Goal: Use online tool/utility: Utilize a website feature to perform a specific function

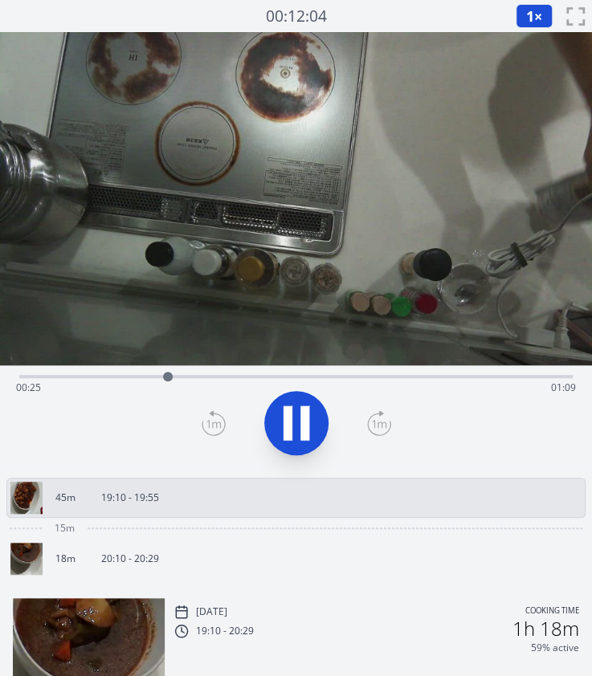
click at [345, 376] on div "Time elapsed: 00:25 Time remaining: 01:09" at bounding box center [296, 388] width 560 height 26
click at [410, 370] on div "Time elapsed: 00:57 Time remaining: 00:37" at bounding box center [295, 374] width 553 height 19
click at [306, 419] on icon at bounding box center [304, 423] width 9 height 35
click at [447, 374] on div at bounding box center [457, 377] width 24 height 24
click at [440, 378] on div at bounding box center [447, 377] width 24 height 24
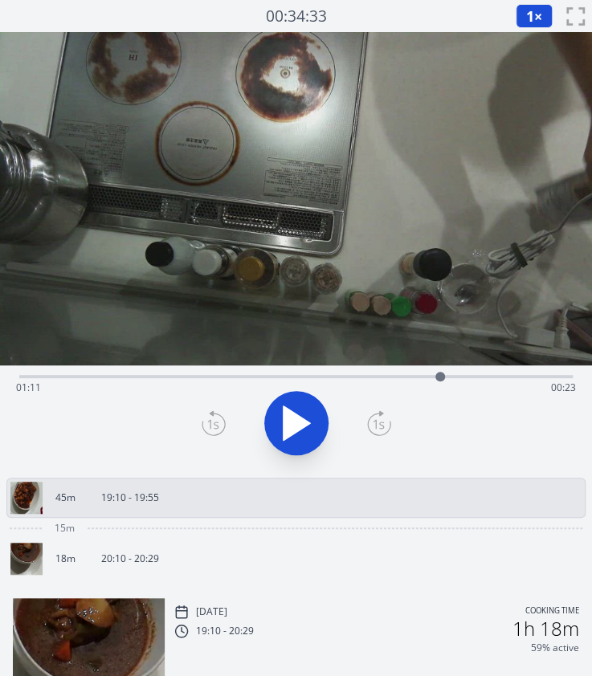
click at [442, 378] on div at bounding box center [440, 377] width 10 height 10
click at [443, 378] on div at bounding box center [442, 377] width 10 height 10
click at [444, 378] on div at bounding box center [444, 377] width 10 height 10
click at [448, 378] on div at bounding box center [444, 377] width 10 height 10
click at [447, 378] on div at bounding box center [447, 377] width 10 height 10
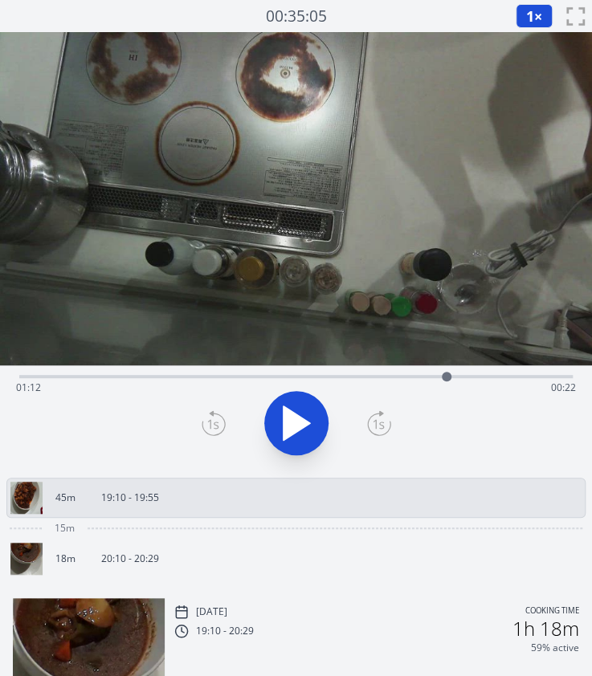
click at [206, 428] on icon at bounding box center [214, 423] width 24 height 26
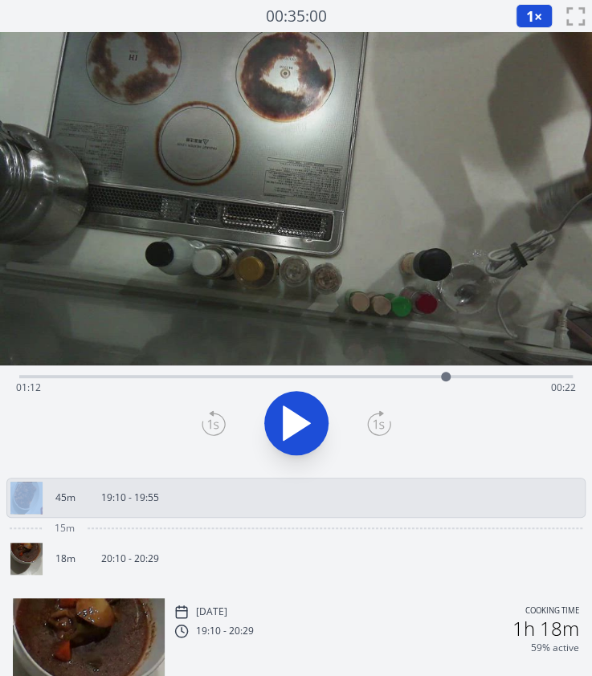
click at [206, 428] on icon at bounding box center [214, 423] width 24 height 26
click at [218, 419] on icon at bounding box center [214, 423] width 24 height 26
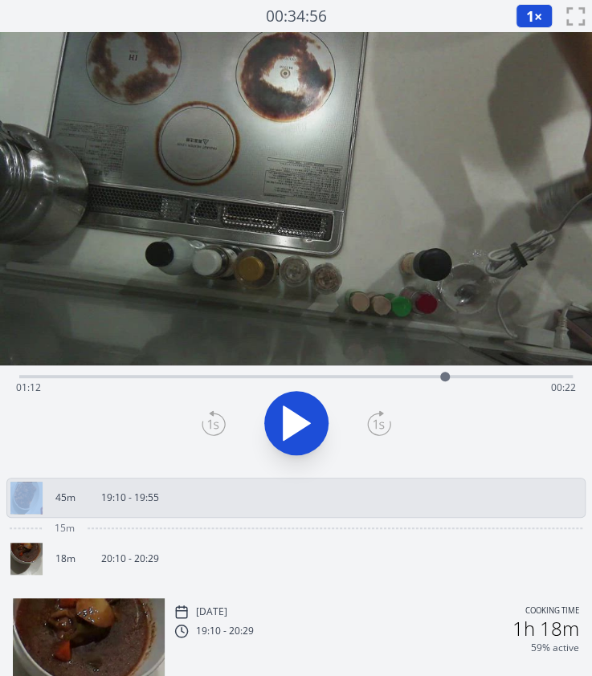
click at [218, 419] on icon at bounding box center [214, 423] width 24 height 26
click at [374, 419] on icon at bounding box center [378, 424] width 11 height 10
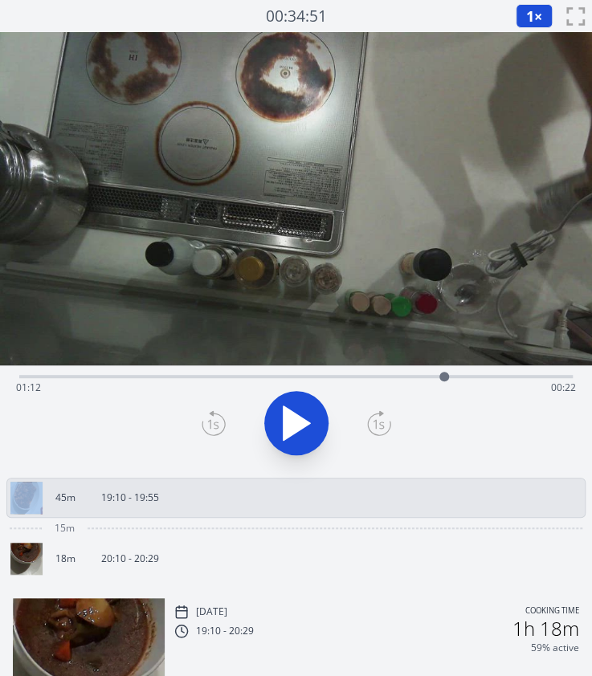
click at [374, 419] on icon at bounding box center [378, 424] width 11 height 10
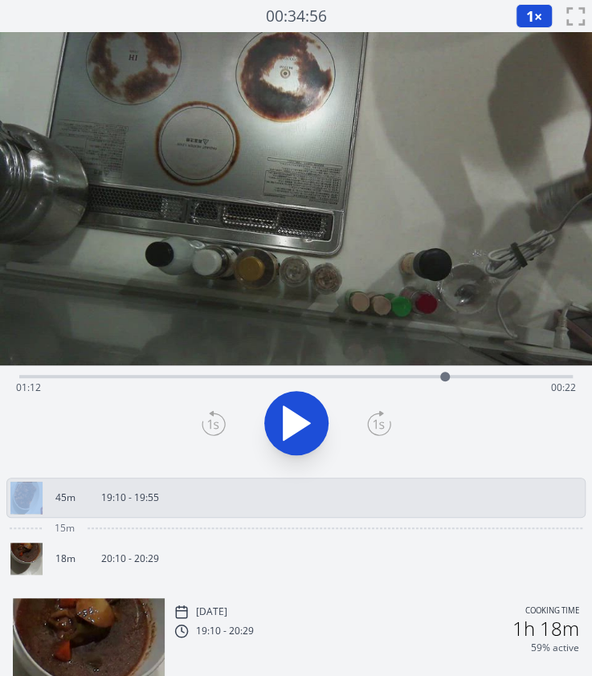
click at [374, 419] on icon at bounding box center [378, 424] width 11 height 10
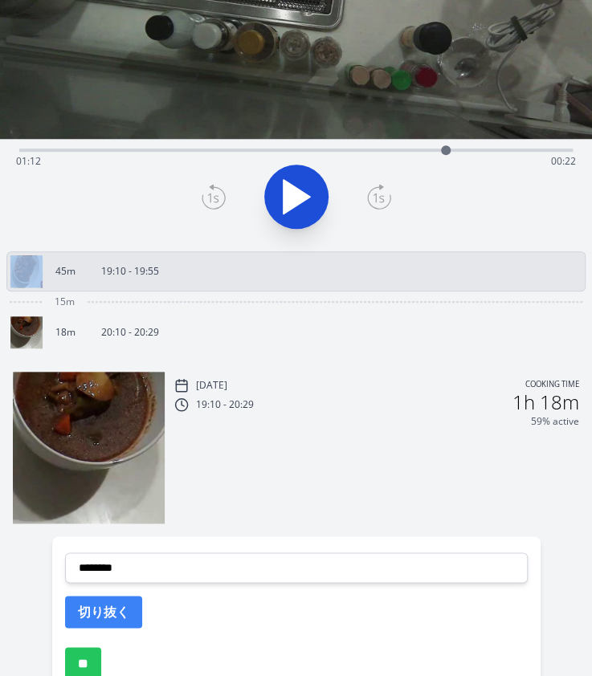
scroll to position [228, 0]
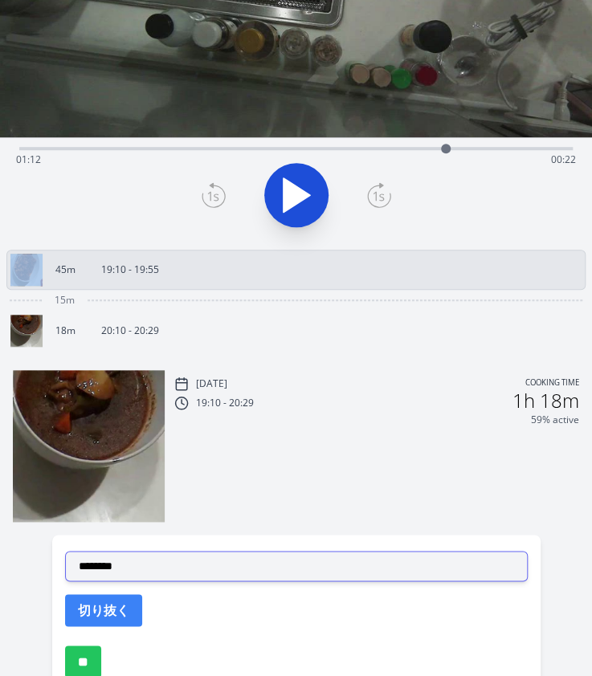
click at [251, 563] on select "**********" at bounding box center [296, 566] width 463 height 31
select select "**********"
click at [65, 551] on select "**********" at bounding box center [296, 566] width 463 height 31
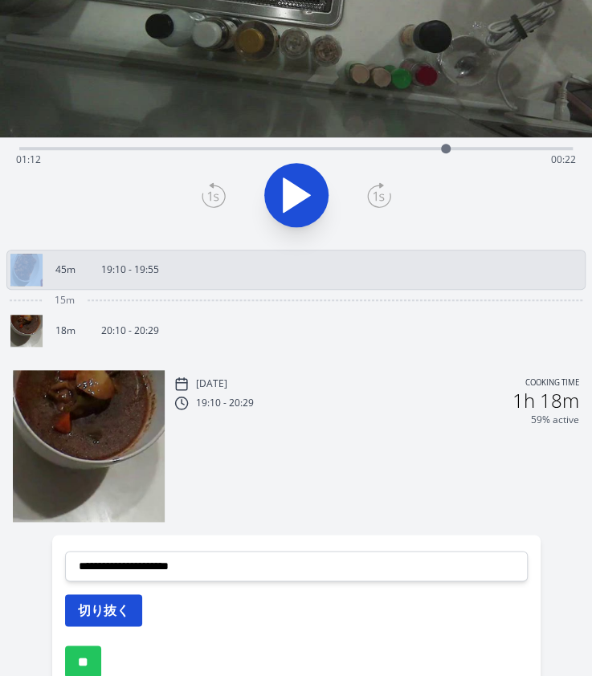
click at [116, 614] on button "切り抜く" at bounding box center [103, 610] width 77 height 32
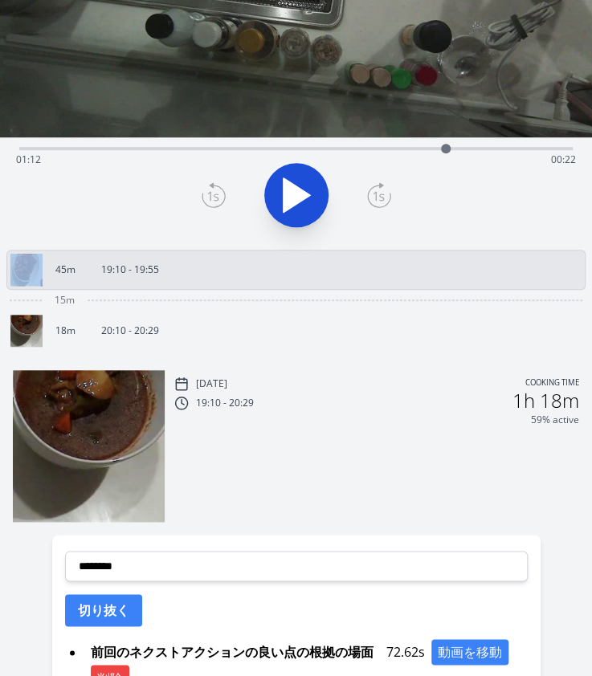
scroll to position [0, 0]
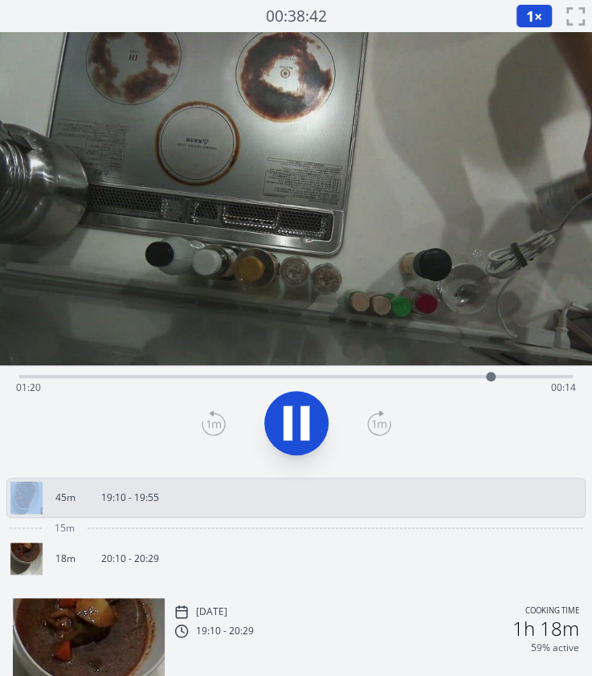
click at [303, 438] on icon at bounding box center [304, 423] width 9 height 35
click at [363, 378] on div "Time elapsed: 01:20 Time remaining: 00:14" at bounding box center [296, 388] width 560 height 26
click at [408, 370] on div "Time elapsed: 00:58 Time remaining: 00:36" at bounding box center [295, 374] width 553 height 19
click at [427, 375] on div "Time elapsed: 01:06 Time remaining: 00:29" at bounding box center [296, 388] width 560 height 26
click at [419, 374] on div at bounding box center [426, 377] width 24 height 24
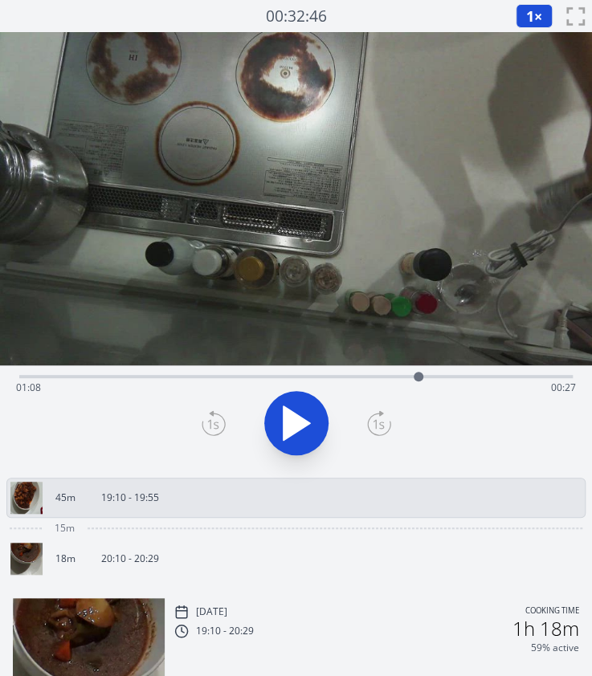
click at [389, 422] on icon at bounding box center [379, 423] width 24 height 26
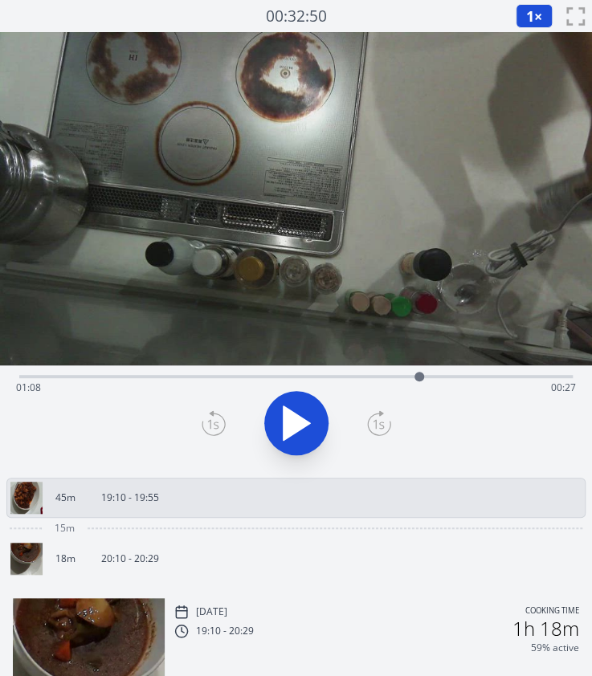
click at [389, 422] on icon at bounding box center [379, 423] width 24 height 26
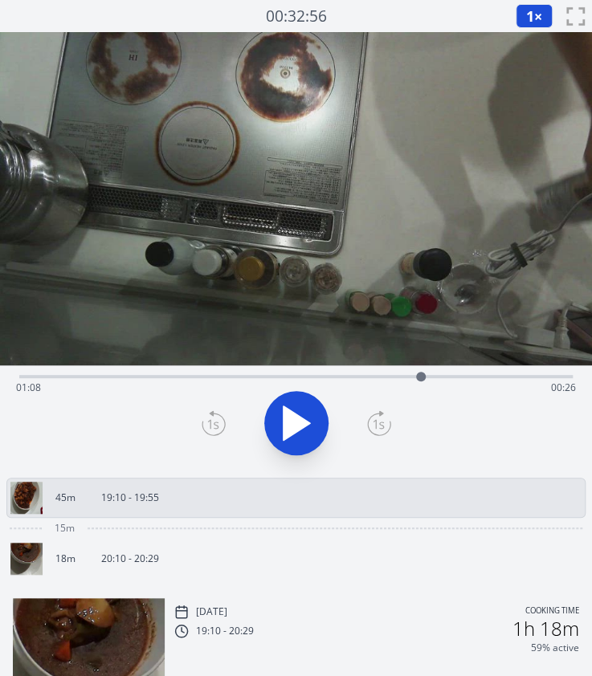
click at [389, 422] on icon at bounding box center [379, 423] width 24 height 26
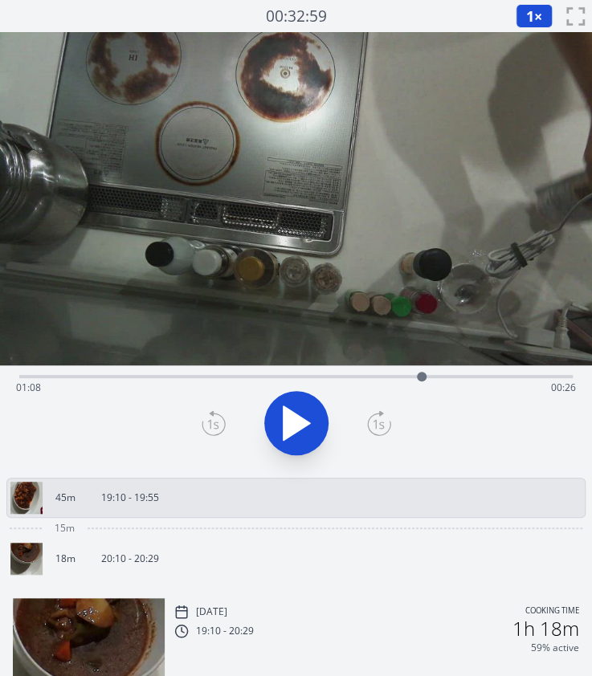
click at [389, 422] on icon at bounding box center [379, 423] width 24 height 26
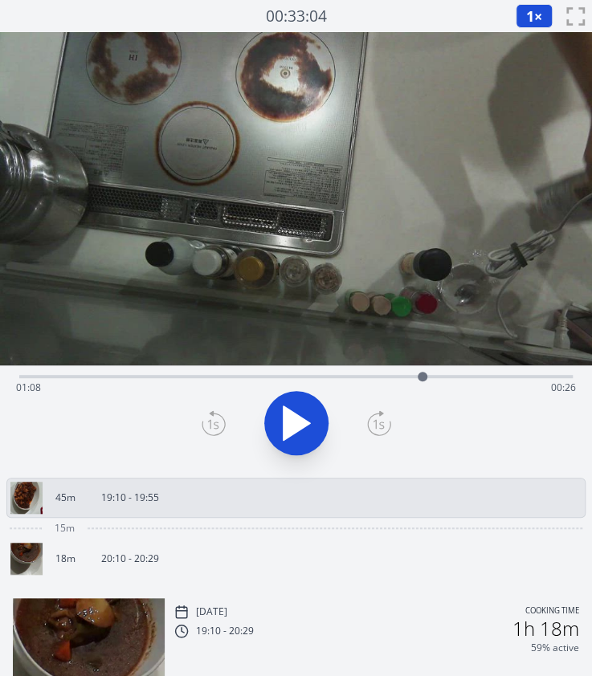
click at [389, 422] on icon at bounding box center [379, 423] width 24 height 26
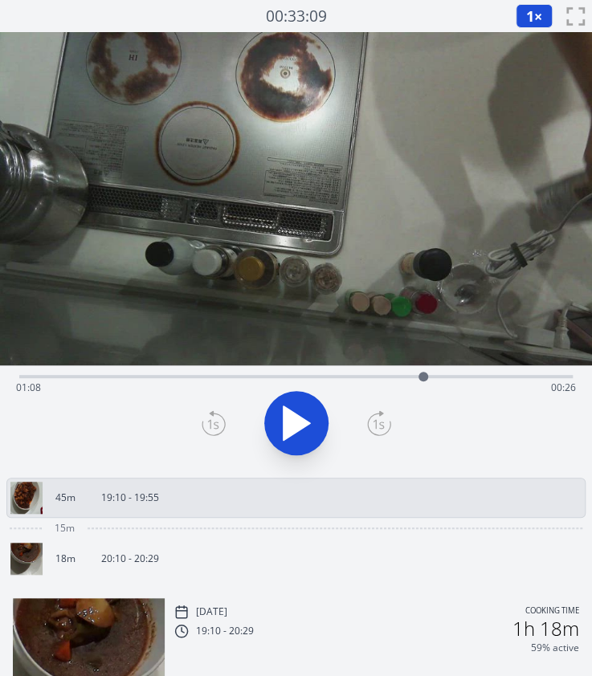
click at [389, 422] on icon at bounding box center [379, 423] width 24 height 26
click at [223, 418] on icon at bounding box center [214, 423] width 24 height 26
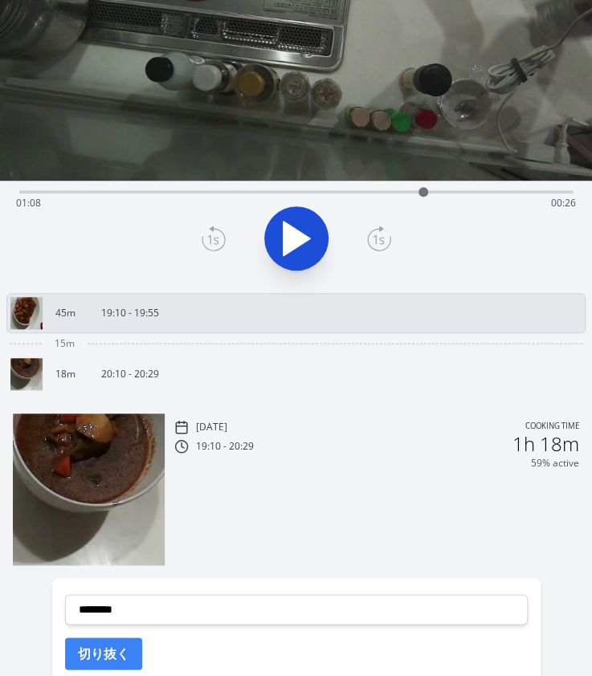
scroll to position [189, 0]
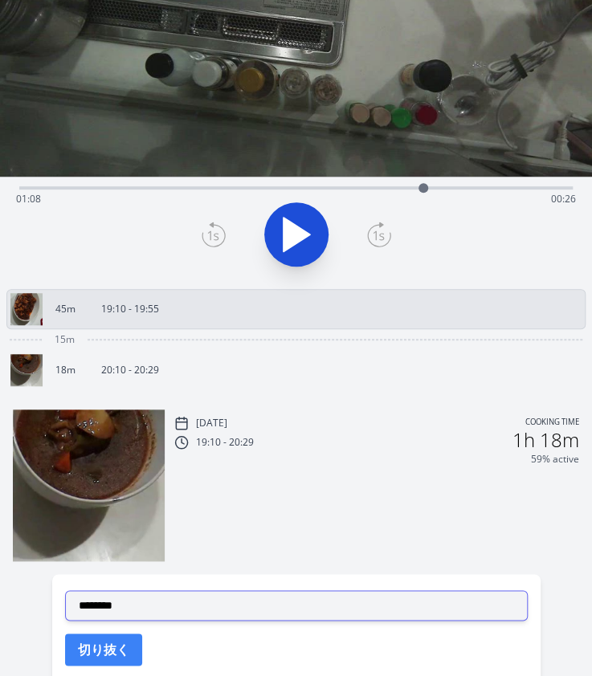
click at [279, 597] on select "**********" at bounding box center [296, 605] width 463 height 31
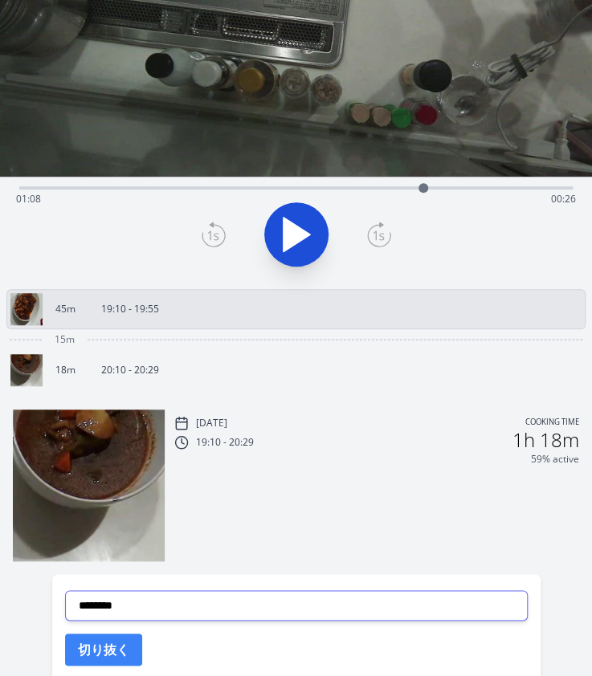
select select "**********"
click at [65, 590] on select "**********" at bounding box center [296, 605] width 463 height 31
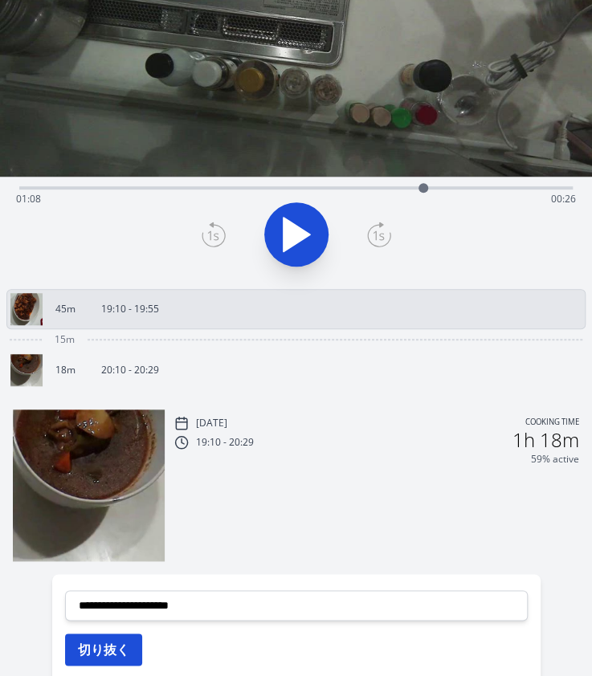
click at [128, 643] on button "切り抜く" at bounding box center [103, 650] width 77 height 32
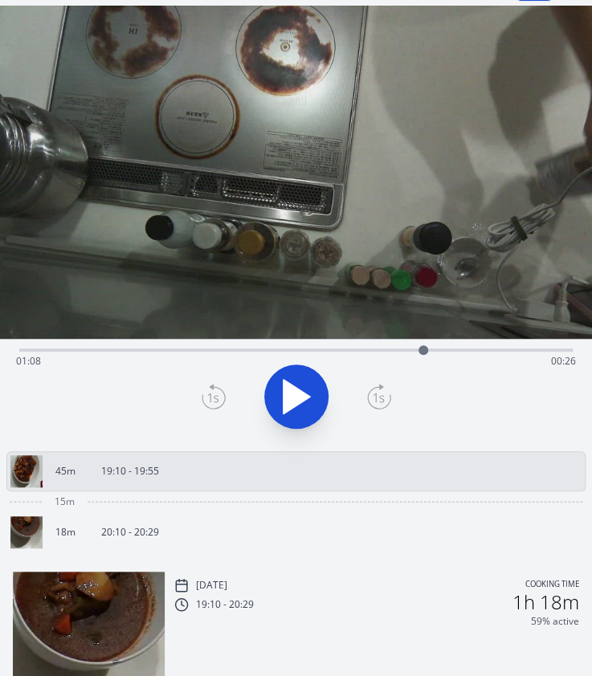
scroll to position [0, 0]
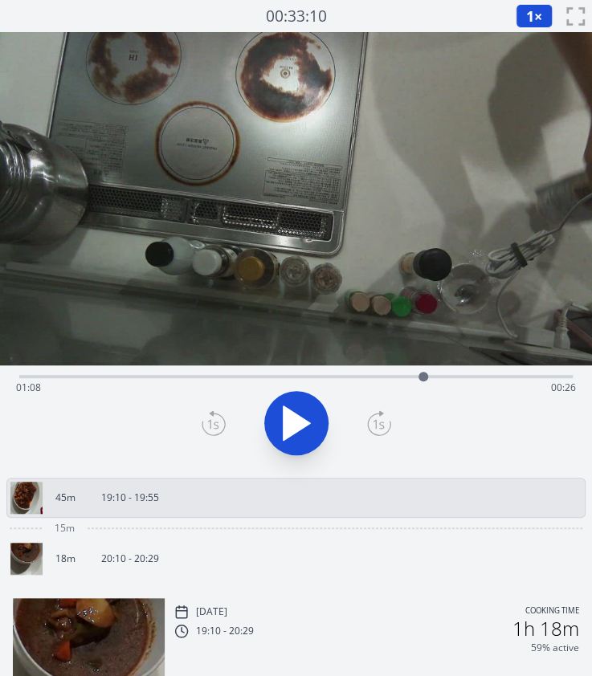
click at [286, 375] on div "Time elapsed: 01:08 Time remaining: 00:26" at bounding box center [296, 388] width 560 height 26
click at [324, 377] on div "Time elapsed: 00:45 Time remaining: 00:49" at bounding box center [296, 388] width 560 height 26
click at [353, 377] on div "Time elapsed: 00:51 Time remaining: 00:43" at bounding box center [296, 388] width 560 height 26
click at [296, 421] on icon at bounding box center [297, 423] width 27 height 34
click at [302, 412] on icon at bounding box center [304, 423] width 9 height 35
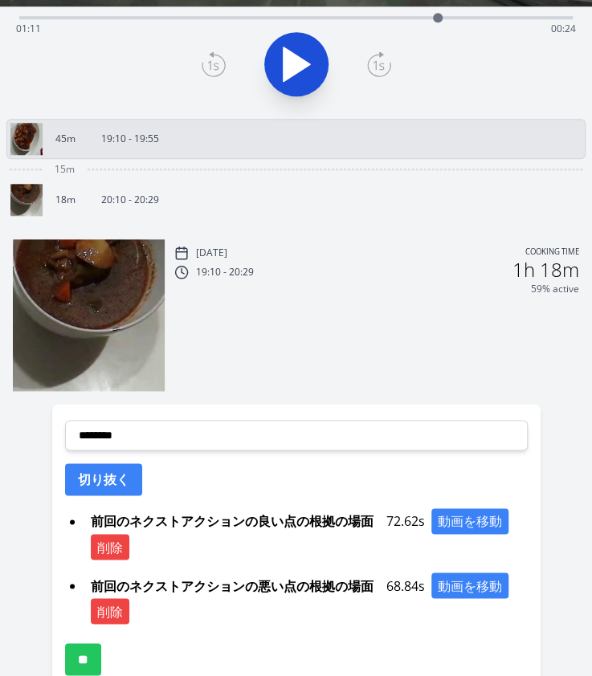
scroll to position [360, 0]
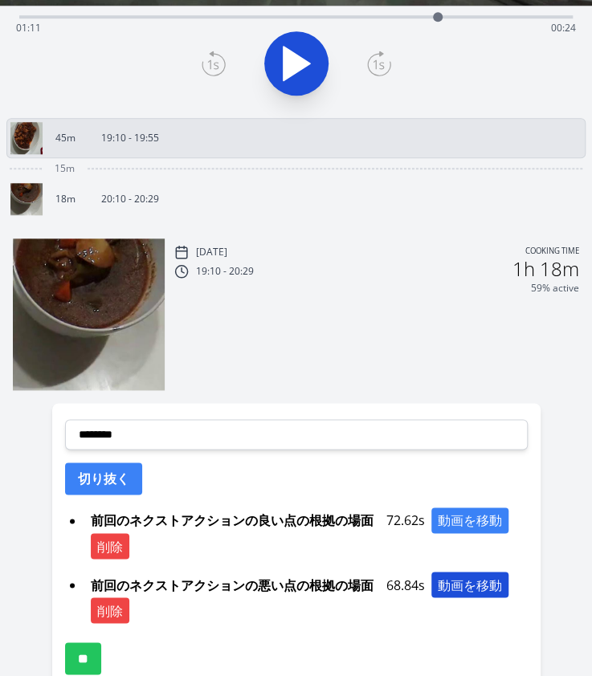
click at [468, 594] on button "動画を移動" at bounding box center [469, 585] width 77 height 26
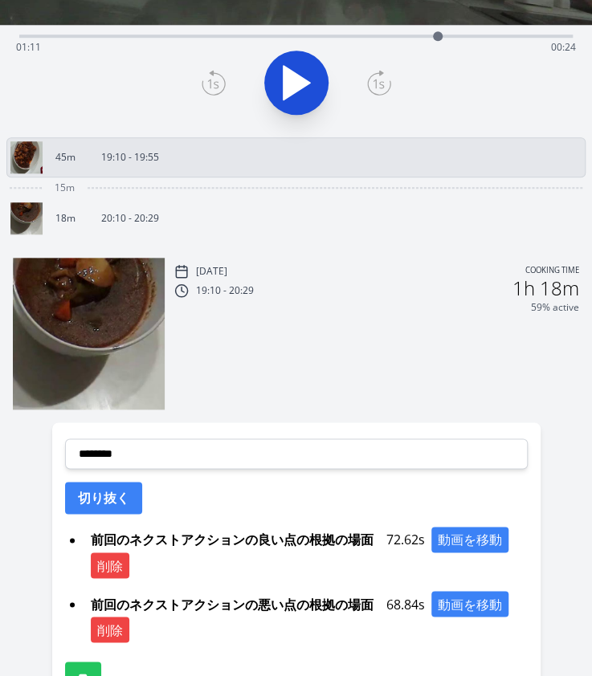
scroll to position [374, 0]
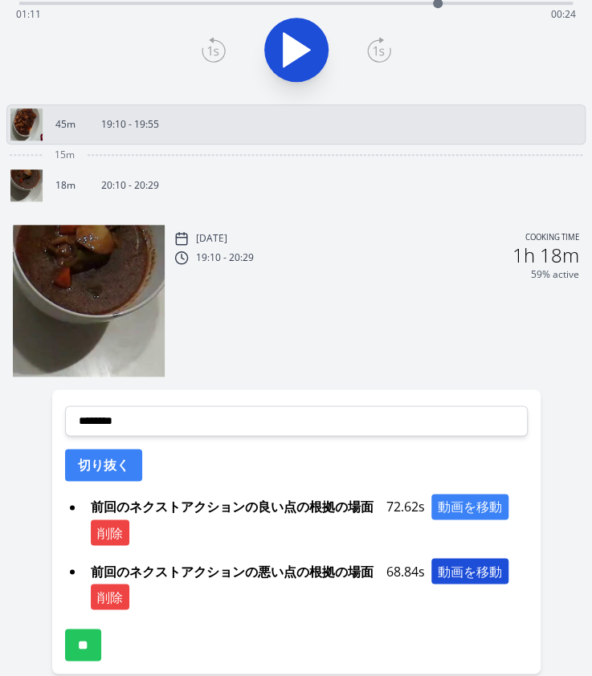
click at [459, 566] on button "動画を移動" at bounding box center [469, 571] width 77 height 26
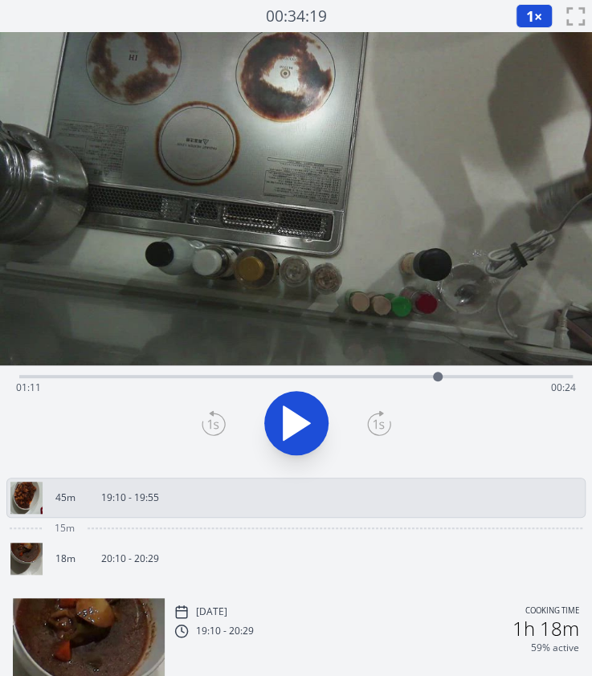
scroll to position [446, 0]
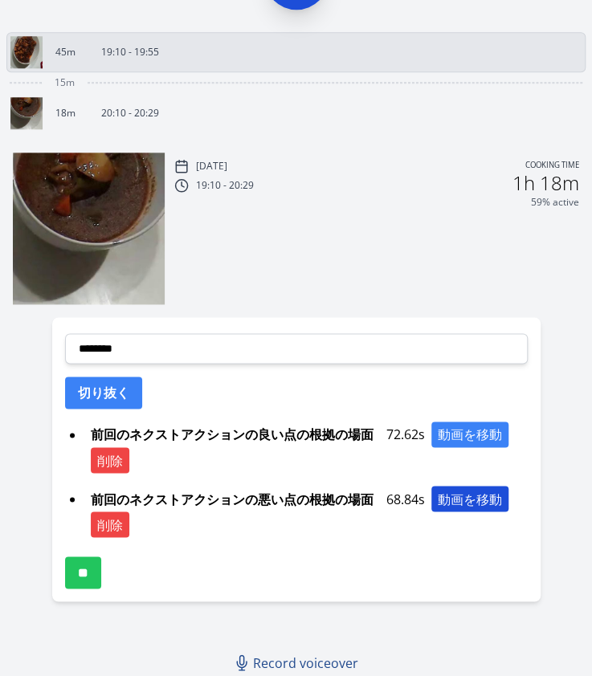
click at [483, 497] on button "動画を移動" at bounding box center [469, 499] width 77 height 26
click at [479, 491] on button "動画を移動" at bounding box center [469, 499] width 77 height 26
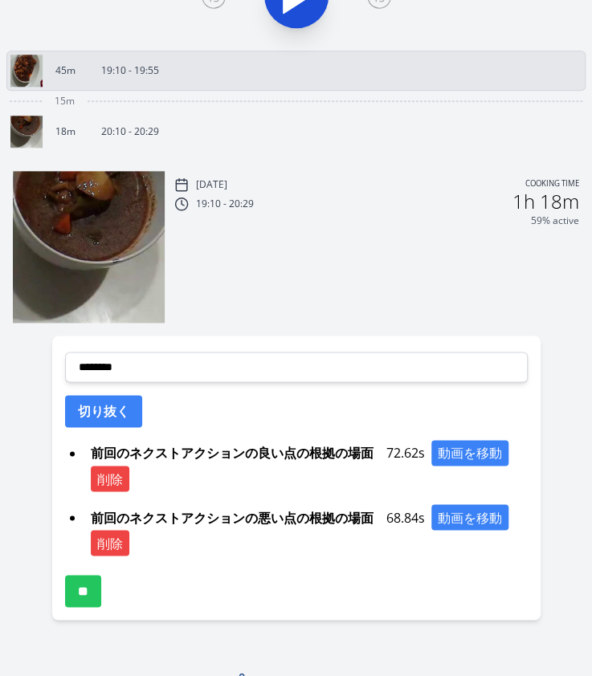
scroll to position [431, 0]
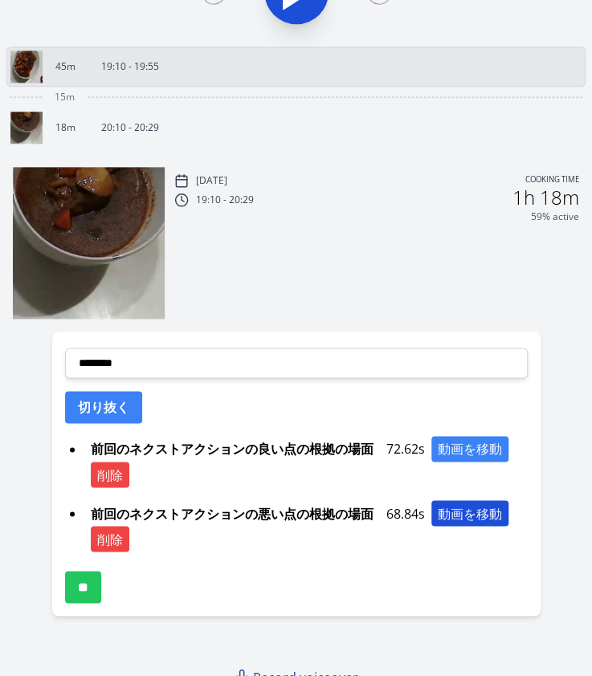
click at [458, 502] on button "動画を移動" at bounding box center [469, 513] width 77 height 26
click at [450, 509] on button "動画を移動" at bounding box center [469, 513] width 77 height 26
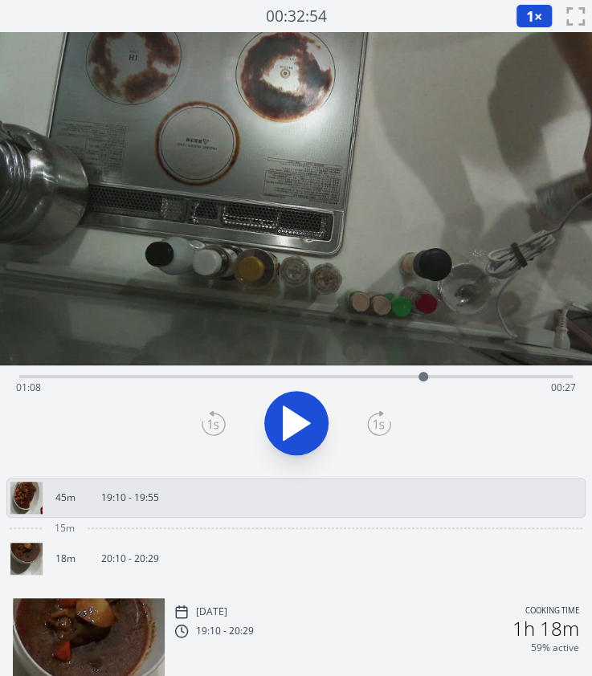
scroll to position [307, 0]
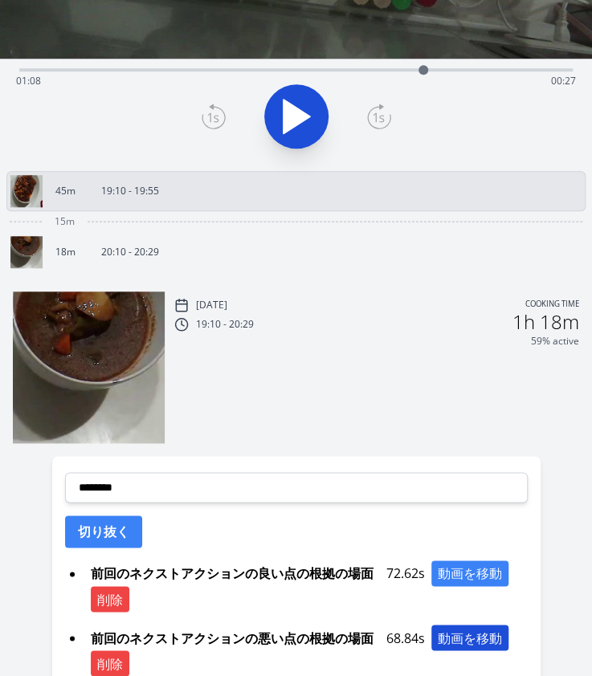
click at [445, 634] on button "動画を移動" at bounding box center [469, 638] width 77 height 26
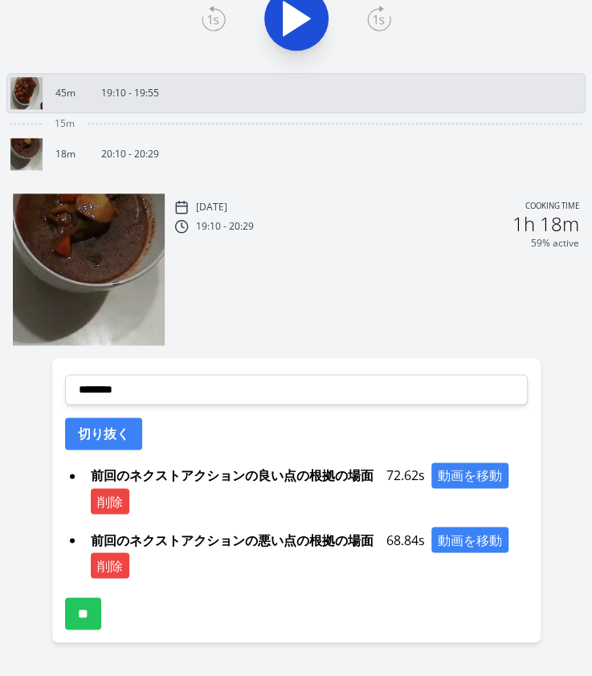
scroll to position [406, 0]
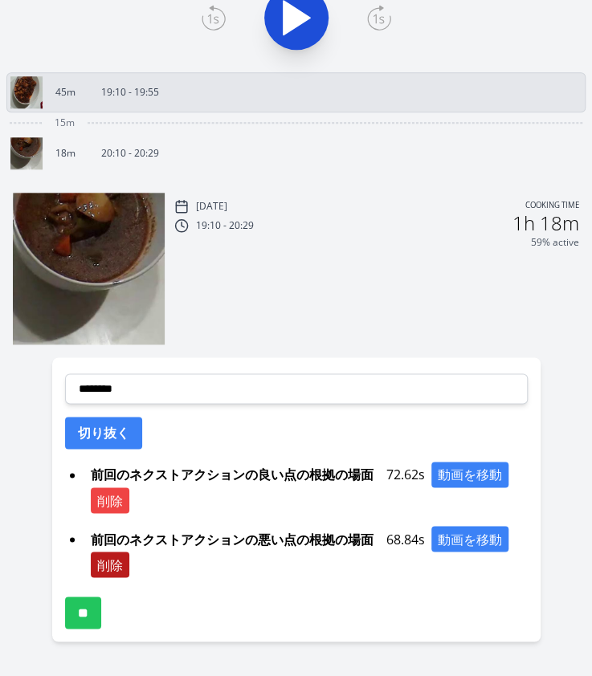
click at [111, 555] on button "削除" at bounding box center [110, 565] width 39 height 26
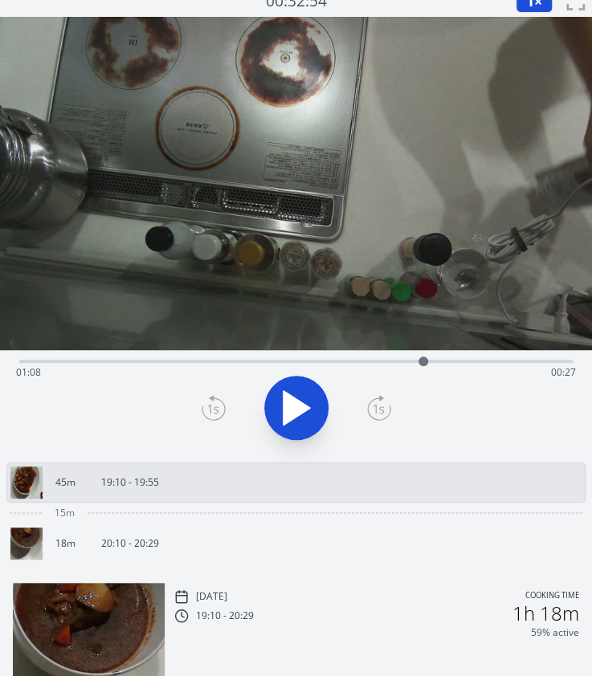
scroll to position [0, 0]
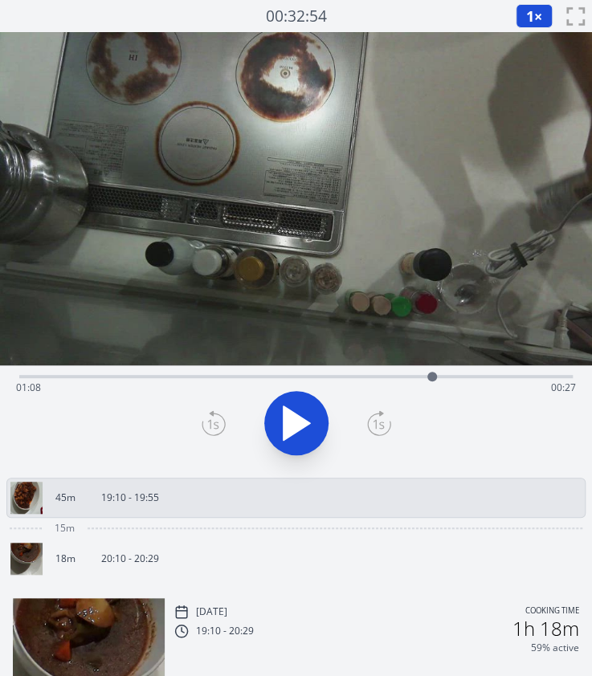
click at [432, 372] on div at bounding box center [432, 377] width 24 height 24
click at [425, 374] on div at bounding box center [432, 377] width 24 height 24
click at [212, 425] on icon at bounding box center [214, 423] width 24 height 26
click at [207, 423] on icon at bounding box center [214, 423] width 24 height 26
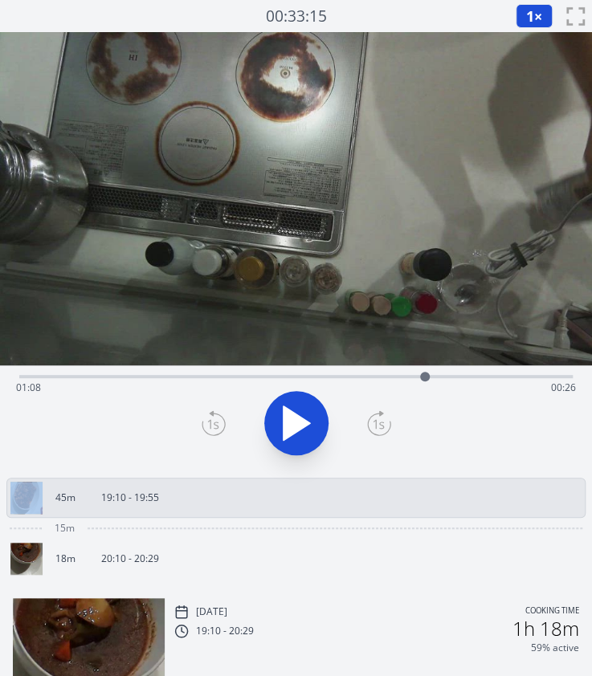
click at [207, 423] on icon at bounding box center [214, 423] width 24 height 26
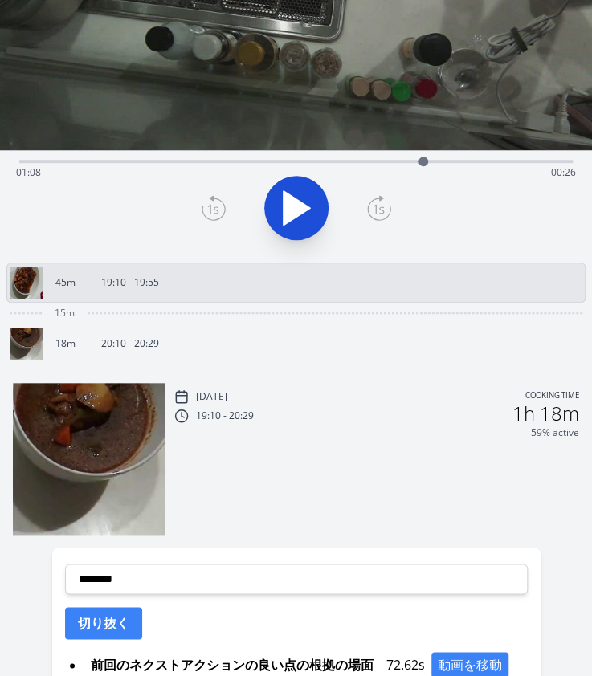
scroll to position [218, 0]
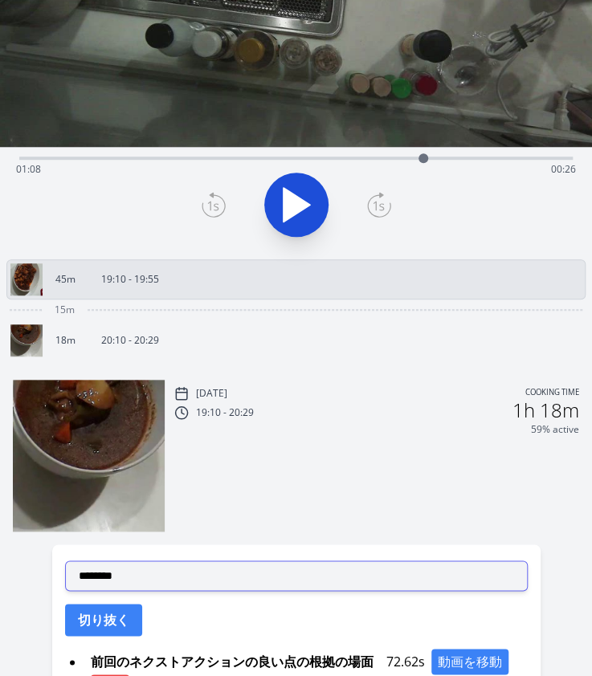
click at [225, 566] on select "**********" at bounding box center [296, 576] width 463 height 31
select select "**********"
click at [65, 561] on select "**********" at bounding box center [296, 576] width 463 height 31
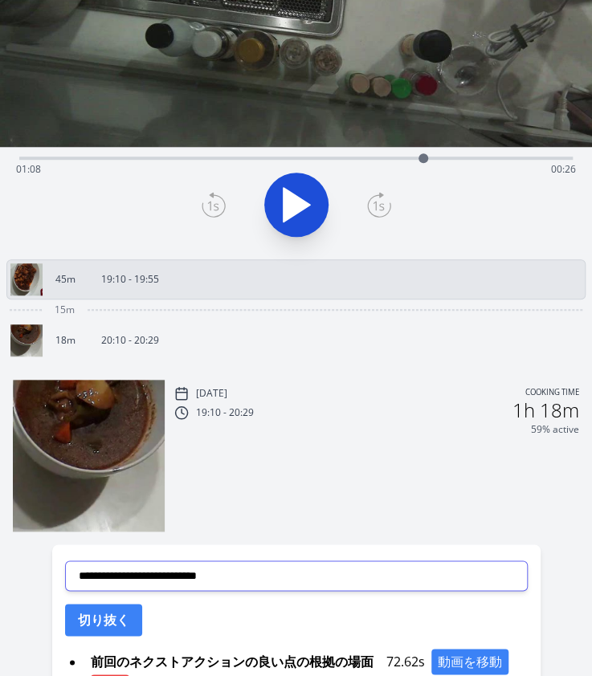
scroll to position [382, 0]
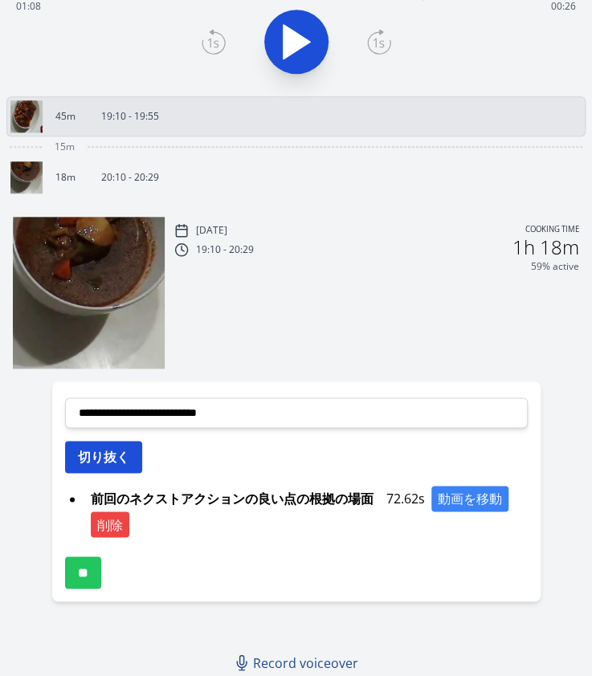
click at [108, 453] on button "切り抜く" at bounding box center [103, 457] width 77 height 32
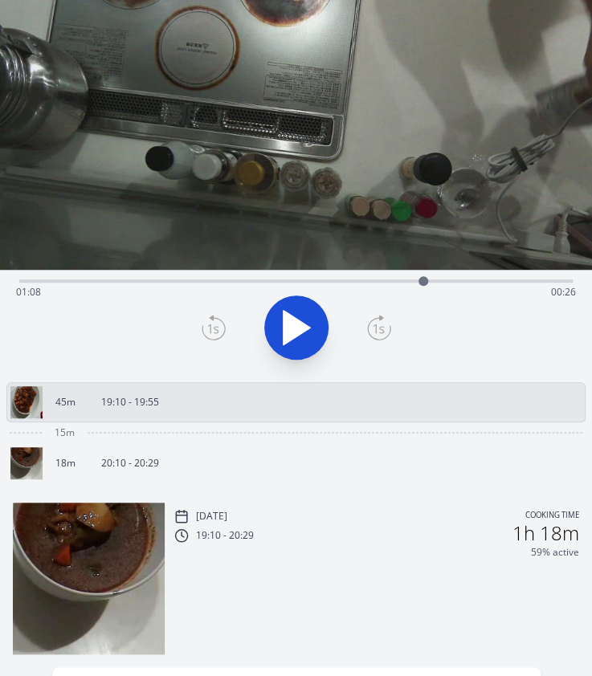
scroll to position [0, 0]
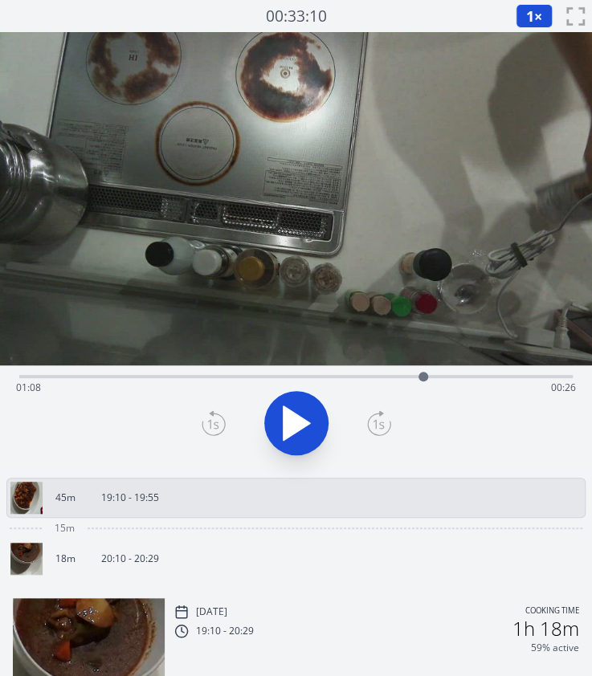
click at [445, 414] on div at bounding box center [296, 423] width 573 height 77
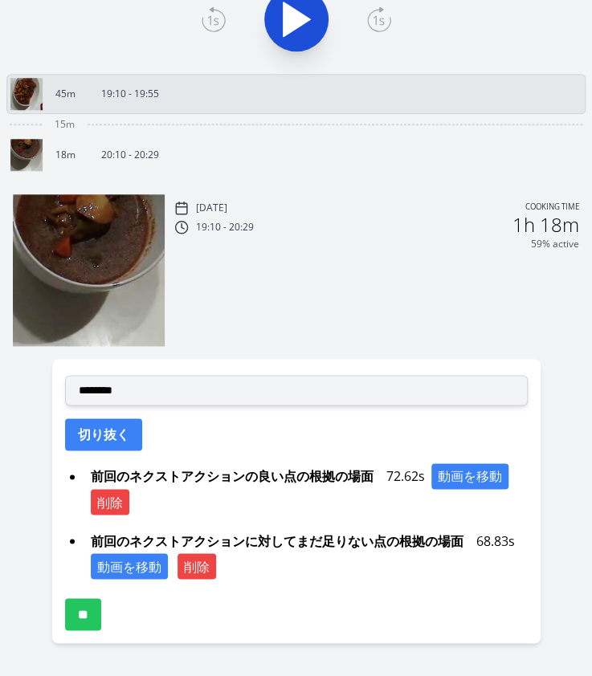
scroll to position [407, 0]
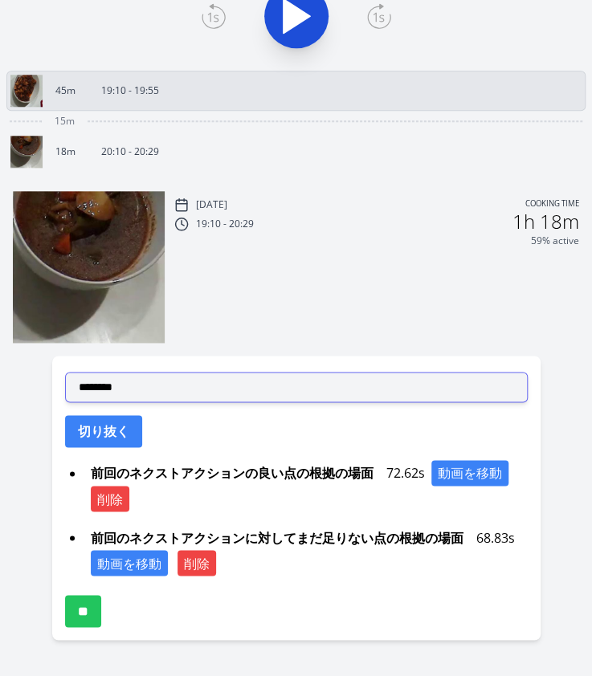
click at [143, 393] on select "**********" at bounding box center [296, 387] width 463 height 31
select select "**********"
click at [65, 372] on select "**********" at bounding box center [296, 387] width 463 height 31
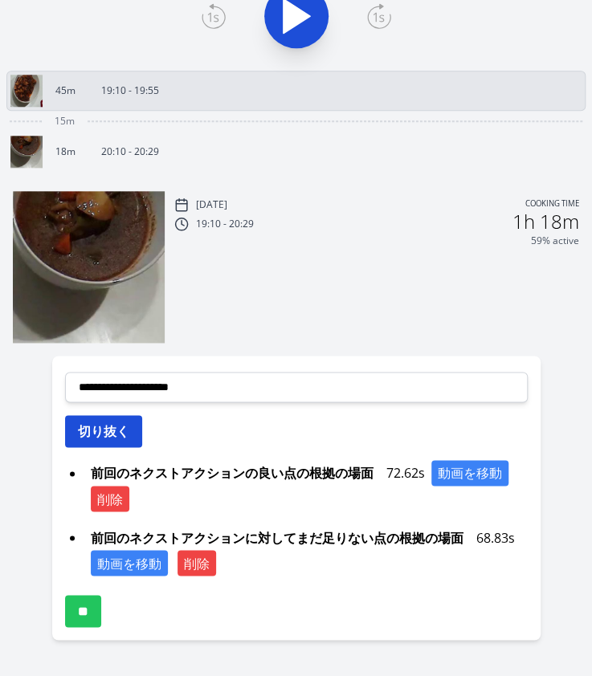
click at [115, 415] on button "切り抜く" at bounding box center [103, 431] width 77 height 32
select select
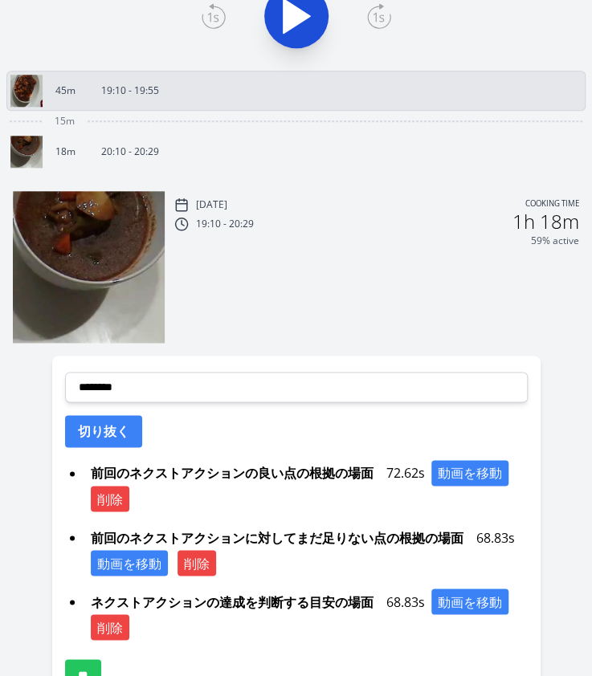
scroll to position [510, 0]
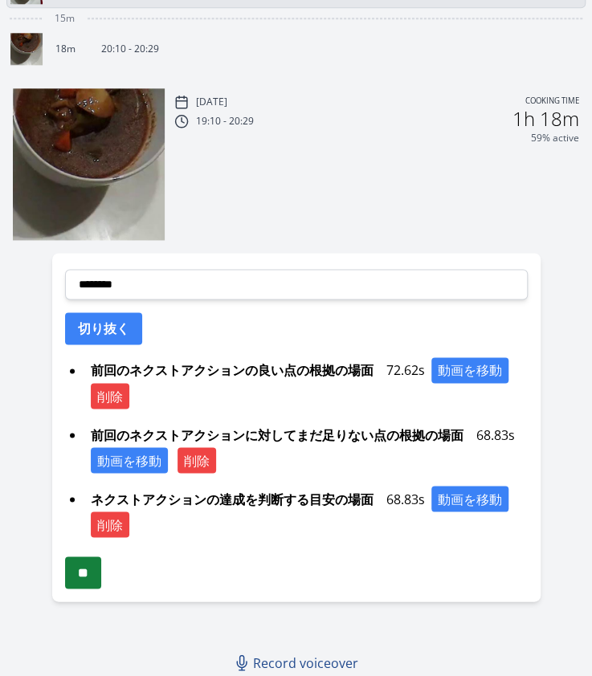
click at [101, 574] on input "**" at bounding box center [83, 573] width 36 height 32
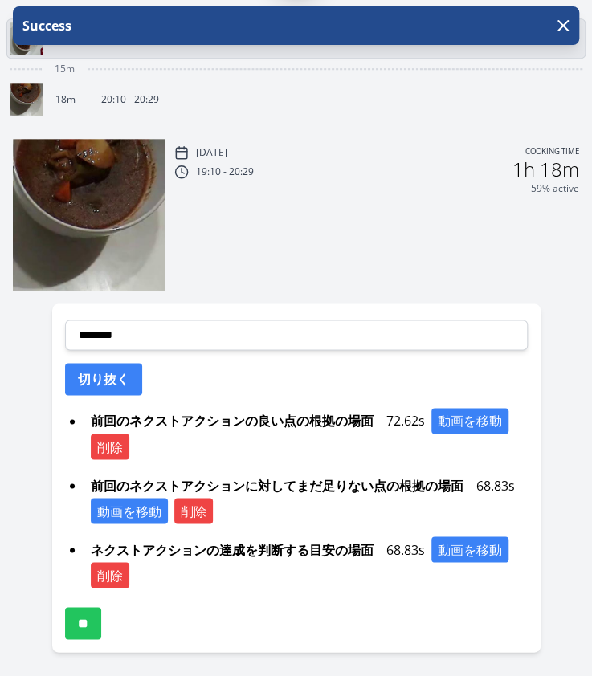
scroll to position [464, 0]
